Goal: Information Seeking & Learning: Learn about a topic

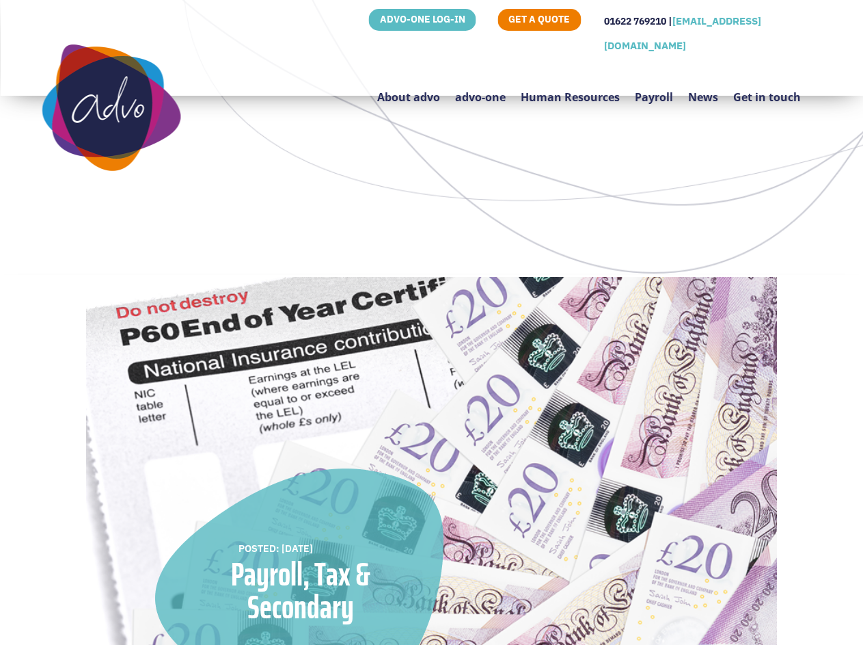
click at [431, 322] on img at bounding box center [431, 480] width 690 height 406
